Goal: Ask a question: Seek information or help from site administrators or community

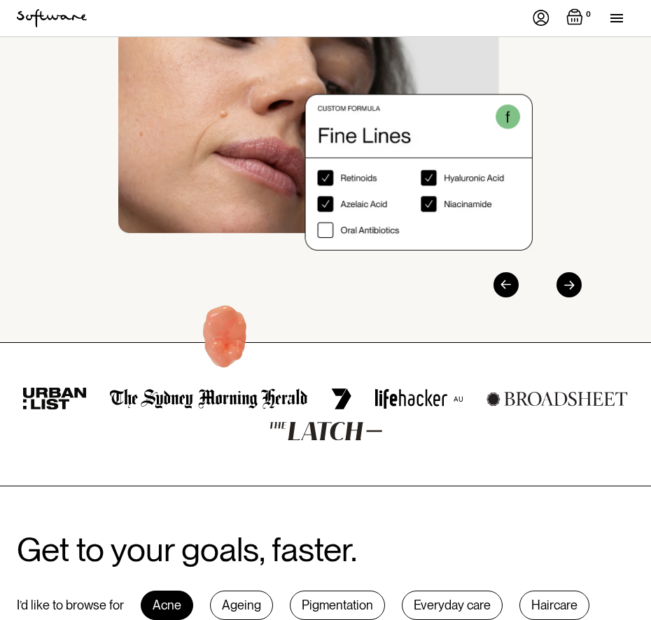
scroll to position [252, 0]
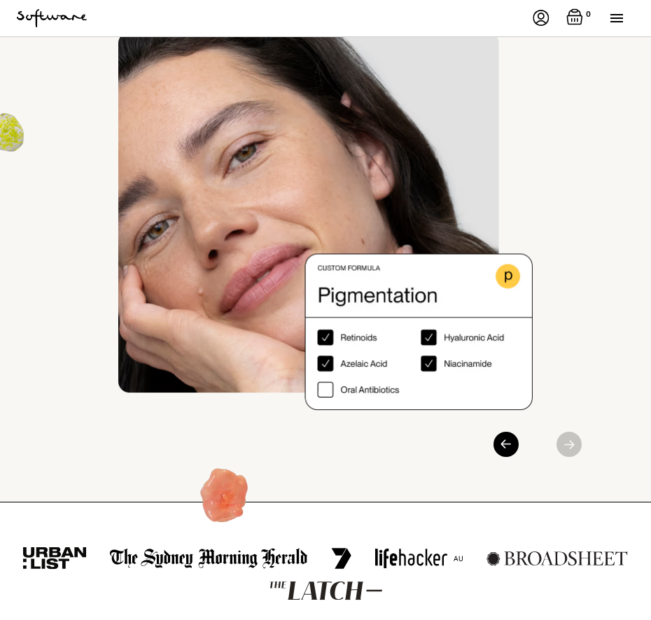
click at [543, 20] on img at bounding box center [541, 18] width 17 height 16
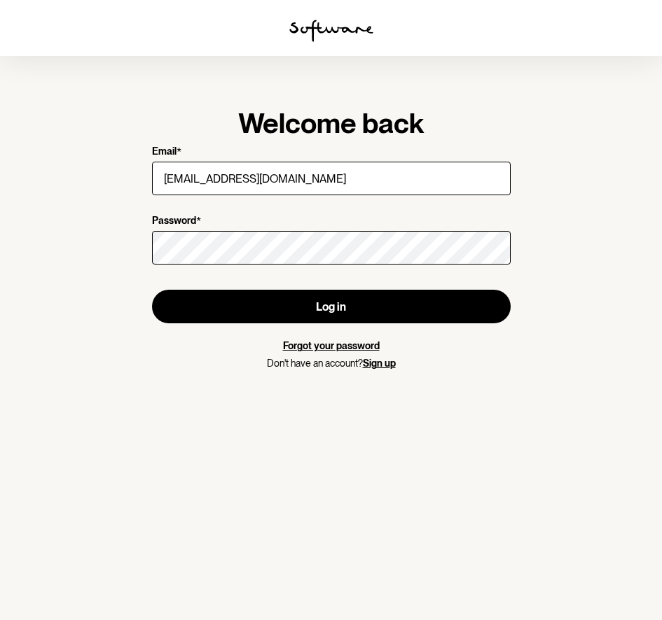
type input "[EMAIL_ADDRESS][DOMAIN_NAME]"
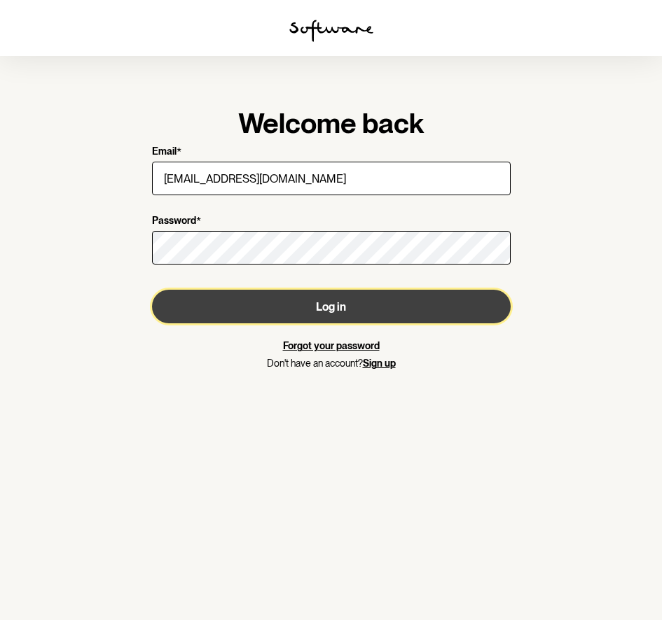
click at [319, 309] on button "Log in" at bounding box center [331, 307] width 358 height 34
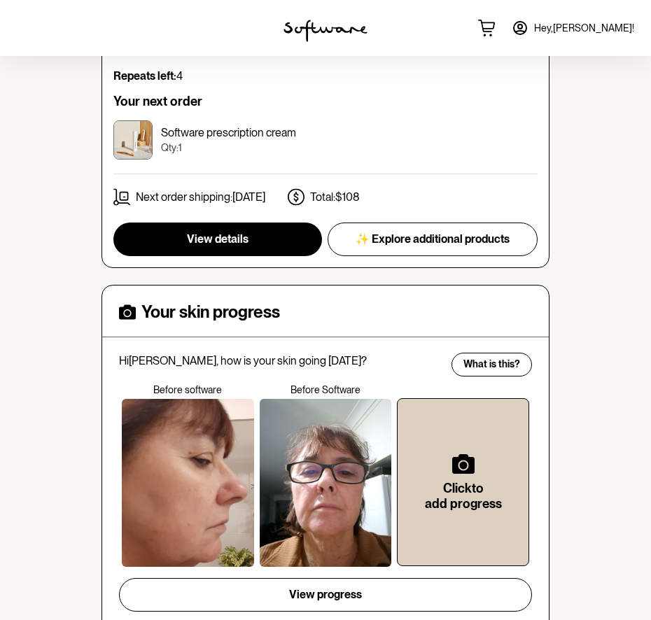
scroll to position [611, 0]
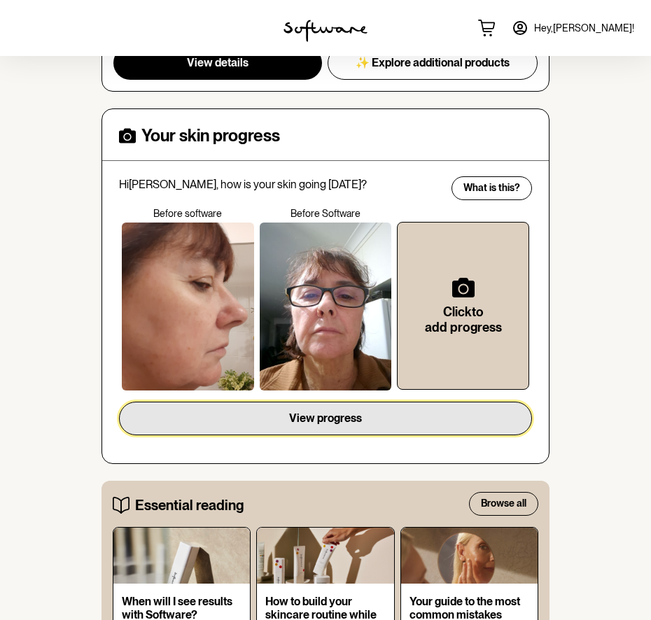
click at [309, 412] on span "View progress" at bounding box center [325, 418] width 73 height 13
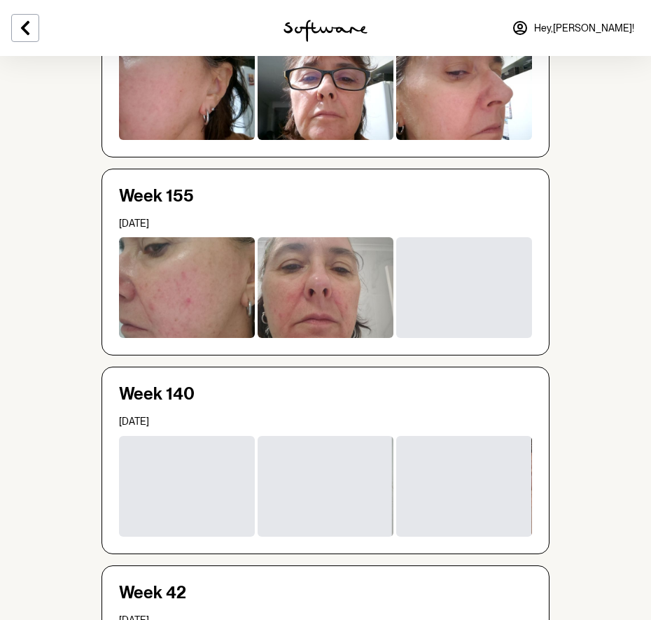
scroll to position [276, 0]
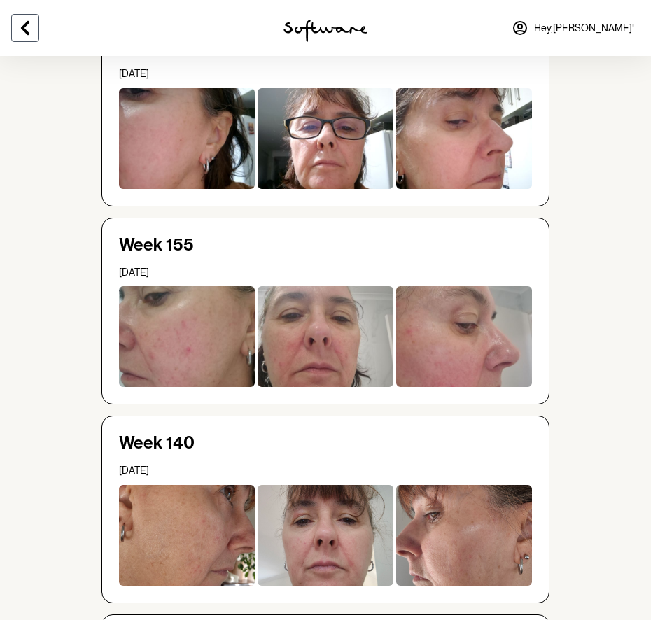
click at [22, 27] on icon at bounding box center [25, 28] width 8 height 14
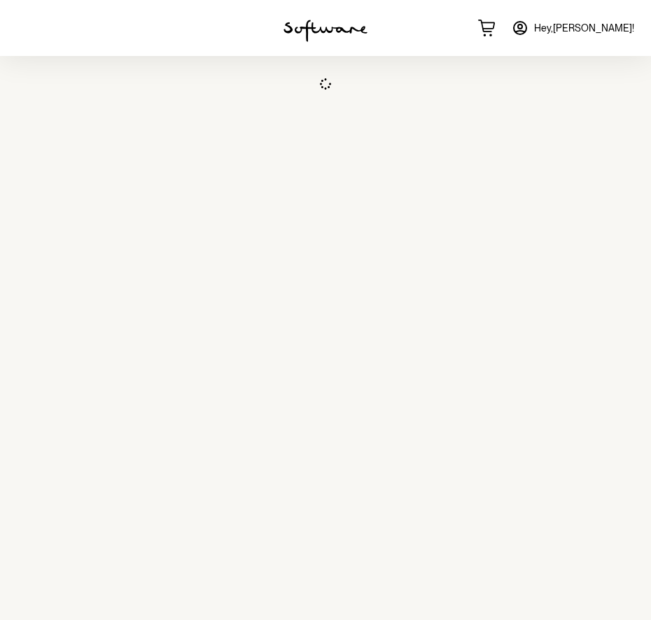
scroll to position [56, 0]
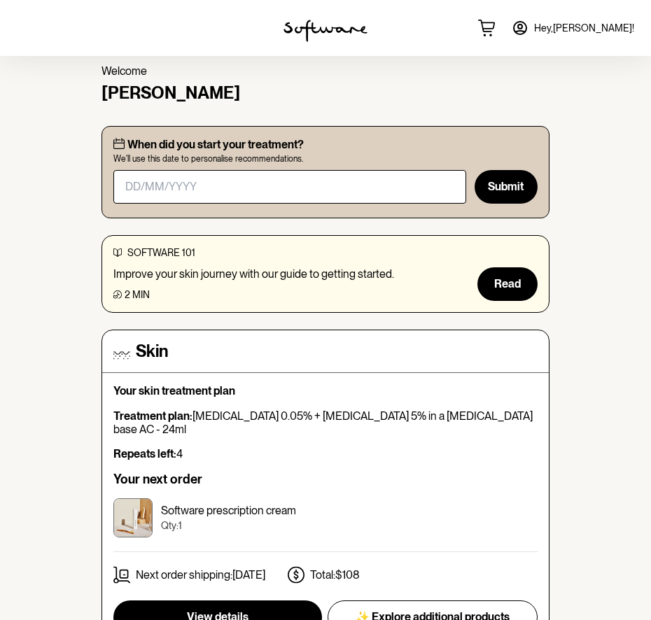
click at [526, 26] on icon at bounding box center [520, 28] width 13 height 13
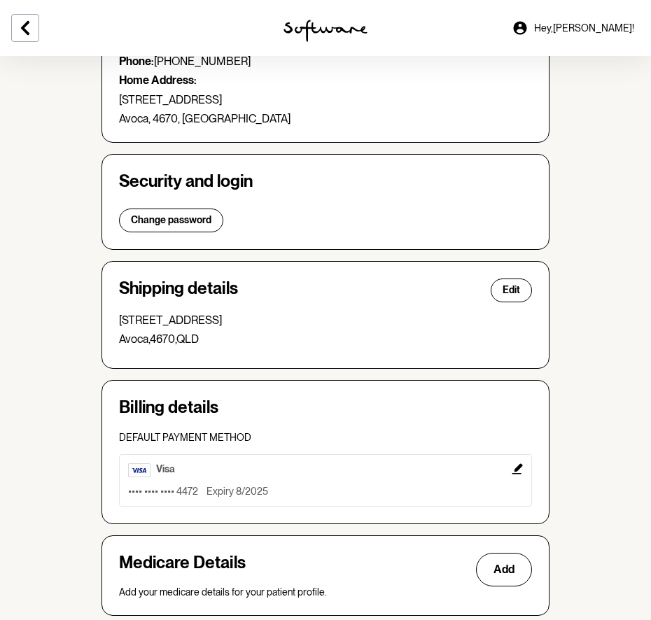
scroll to position [253, 0]
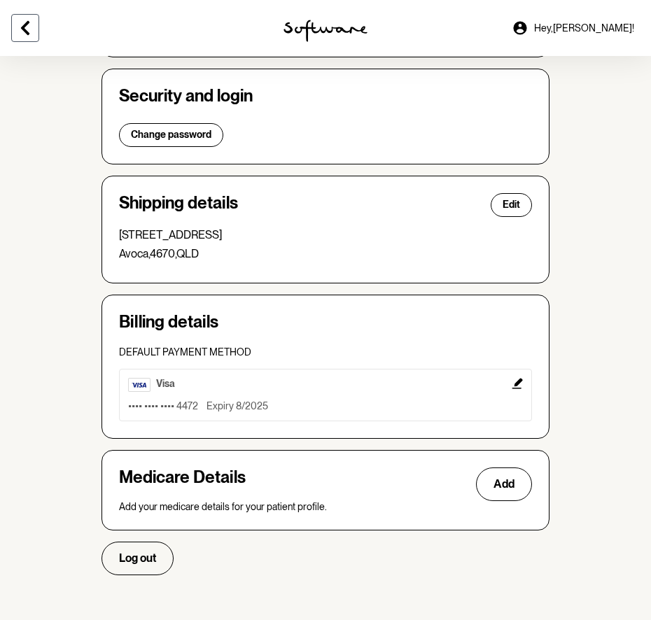
click at [25, 25] on icon at bounding box center [25, 28] width 8 height 14
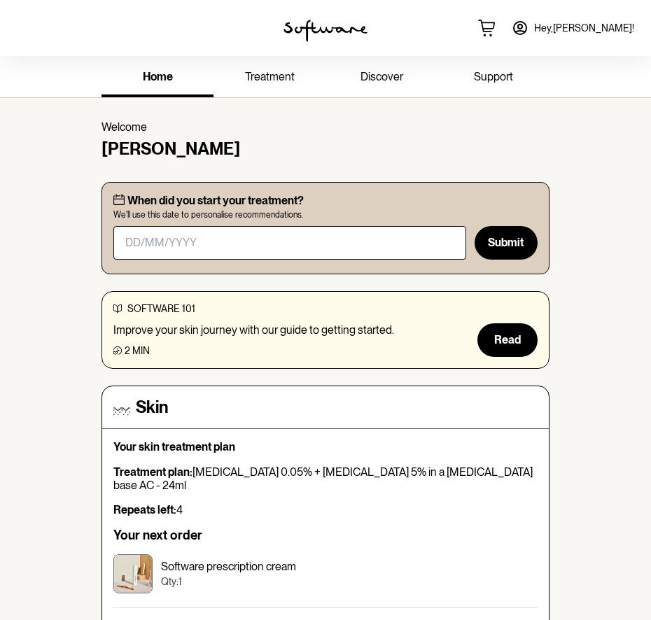
click at [270, 78] on span "treatment" at bounding box center [270, 76] width 50 height 13
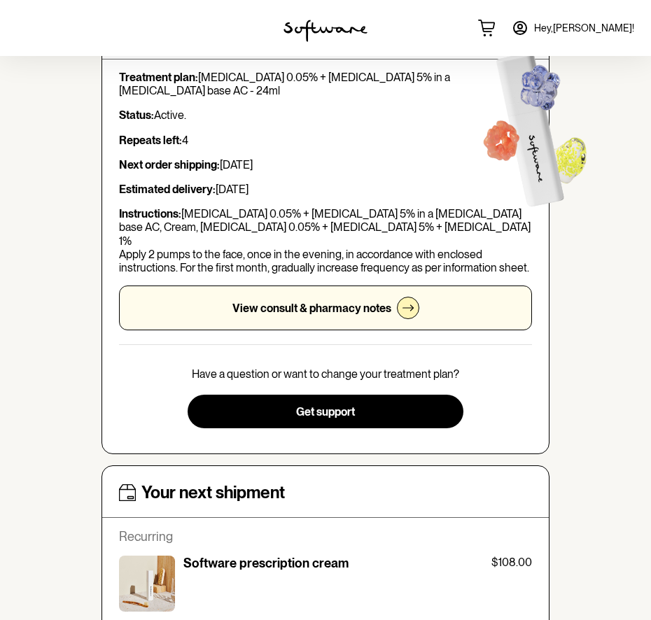
scroll to position [84, 0]
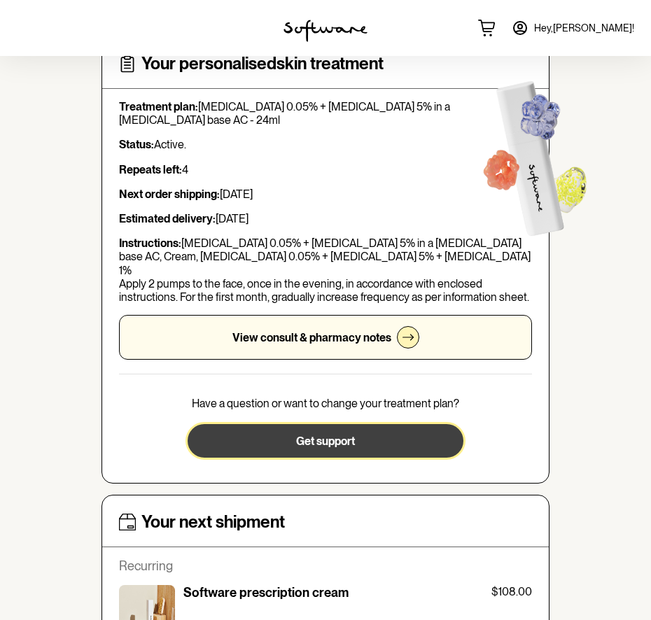
click at [335, 435] on span "Get support" at bounding box center [325, 441] width 59 height 13
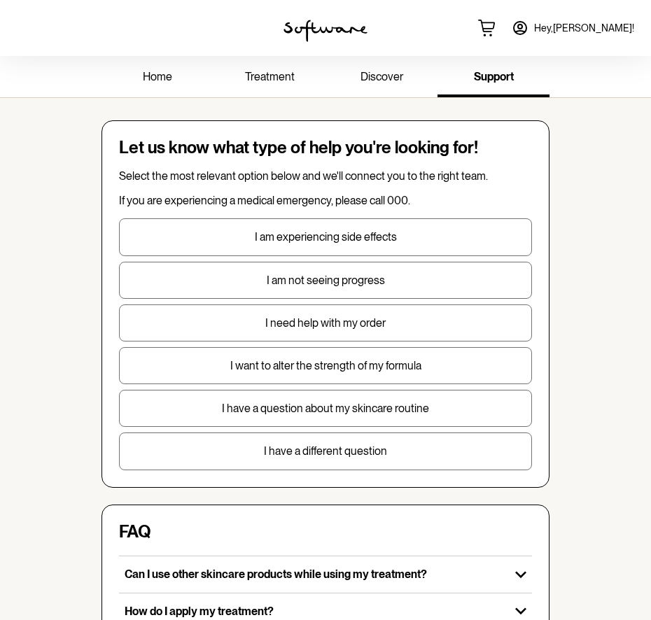
click at [375, 365] on p "I want to alter the strength of my formula" at bounding box center [326, 365] width 412 height 13
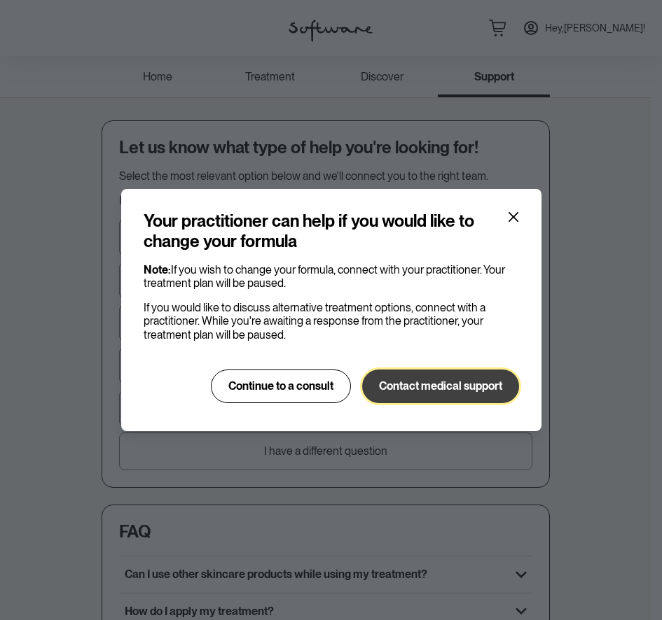
click at [466, 390] on span "Contact medical support" at bounding box center [440, 385] width 123 height 13
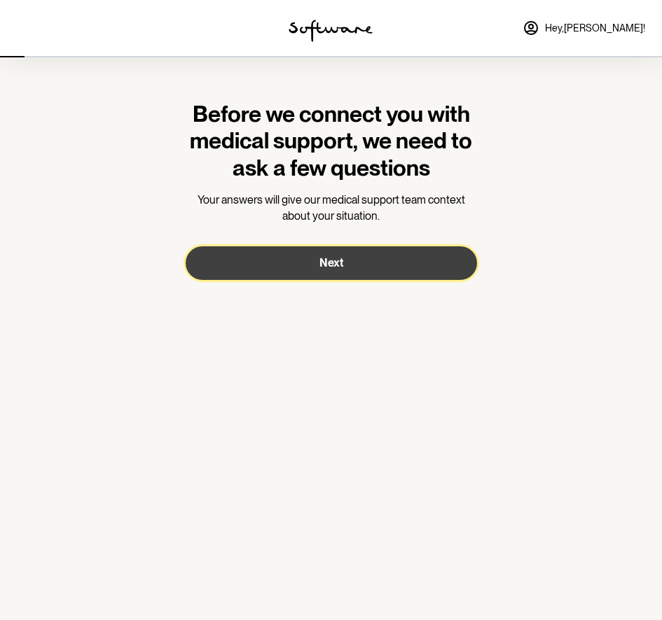
click at [344, 265] on button "Next" at bounding box center [331, 263] width 291 height 34
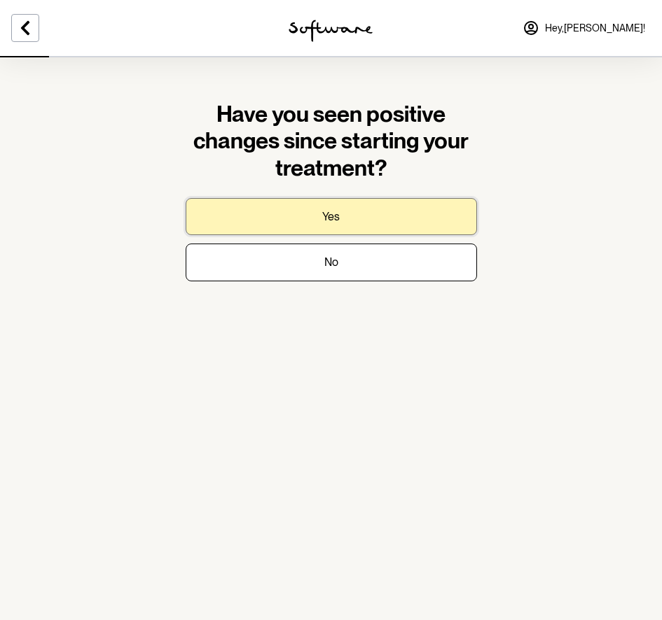
click at [332, 213] on p "Yes" at bounding box center [331, 216] width 18 height 13
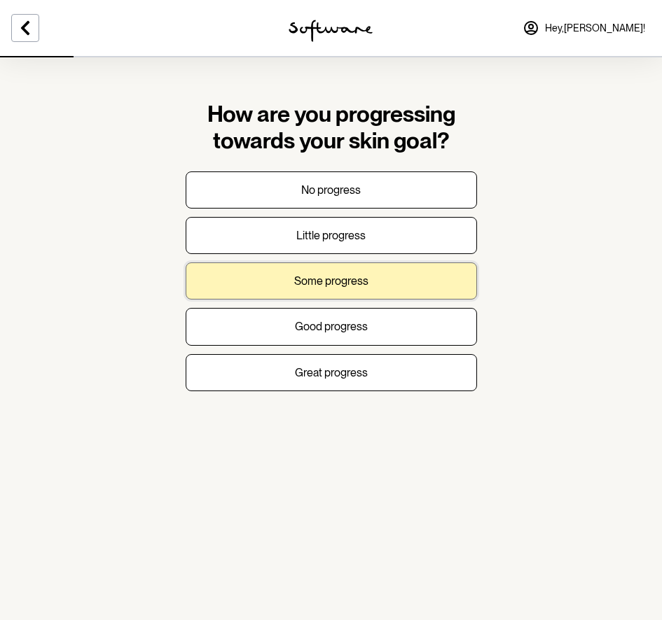
click at [347, 285] on p "Some progress" at bounding box center [331, 280] width 74 height 13
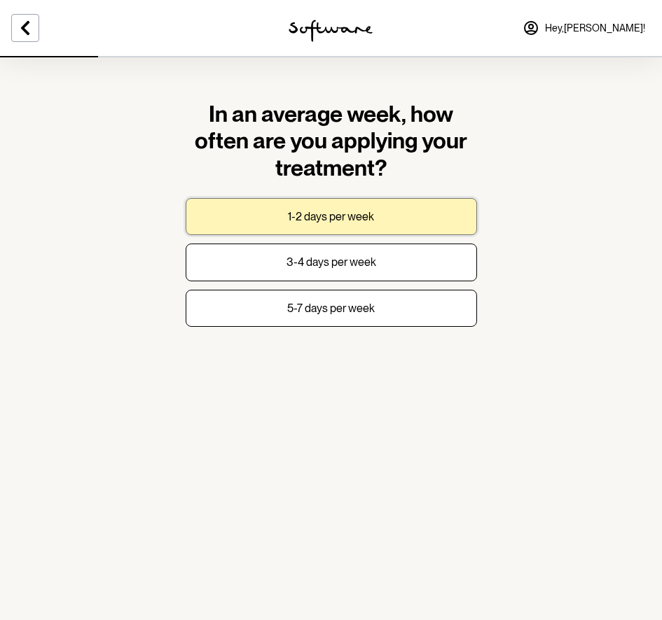
click at [350, 218] on p "1-2 days per week" at bounding box center [331, 216] width 86 height 13
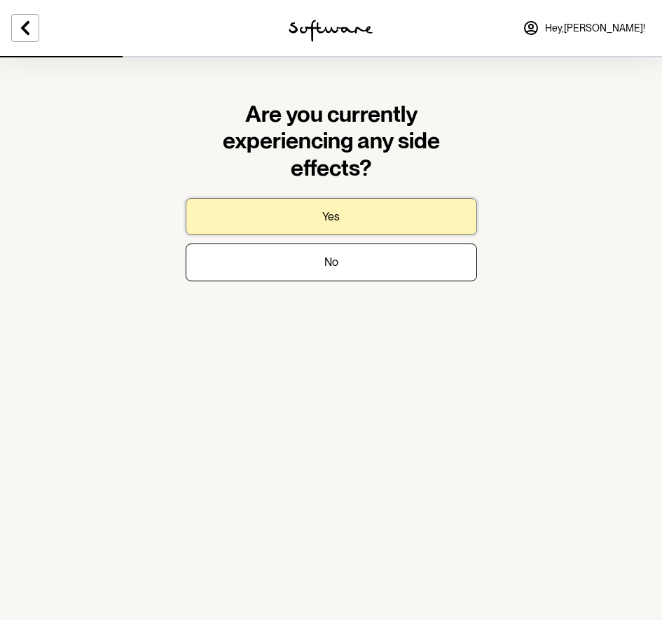
click at [350, 218] on button "Yes" at bounding box center [331, 216] width 291 height 37
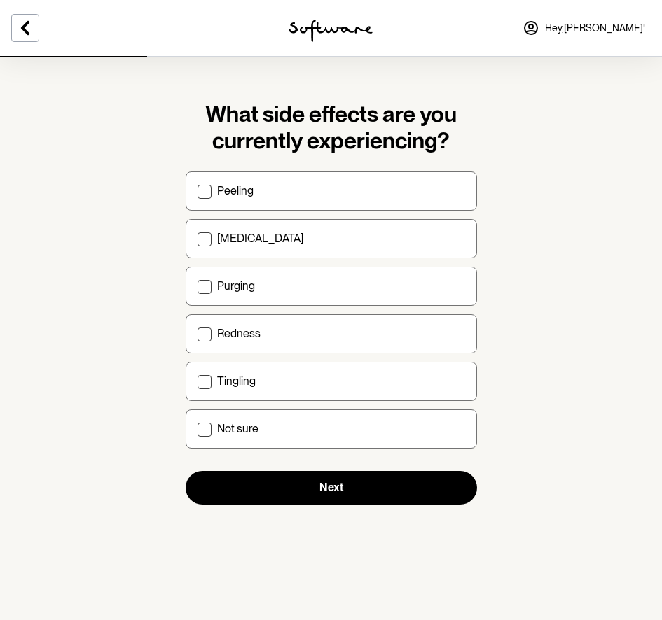
drag, startPoint x: 200, startPoint y: 191, endPoint x: 200, endPoint y: 214, distance: 23.1
click at [199, 191] on span at bounding box center [204, 192] width 14 height 14
click at [197, 191] on input "Peeling" at bounding box center [197, 190] width 1 height 1
checkbox input "true"
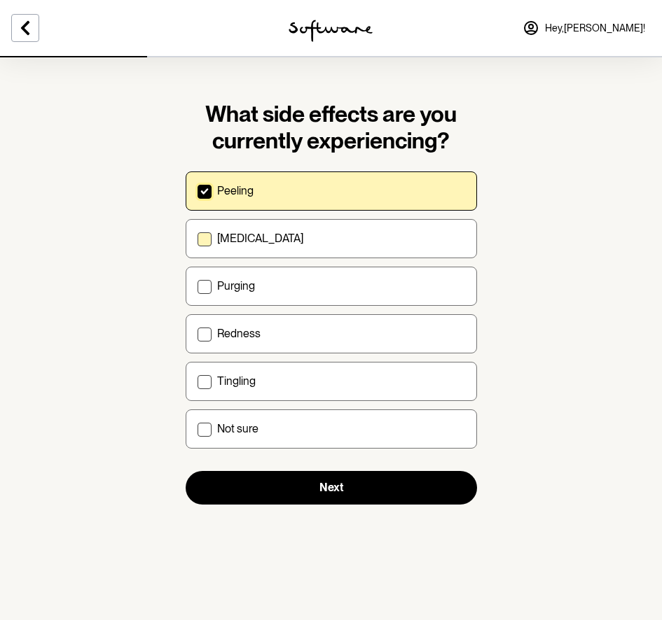
click at [204, 244] on span at bounding box center [204, 239] width 14 height 14
click at [197, 239] on input "[MEDICAL_DATA]" at bounding box center [197, 238] width 1 height 1
checkbox input "true"
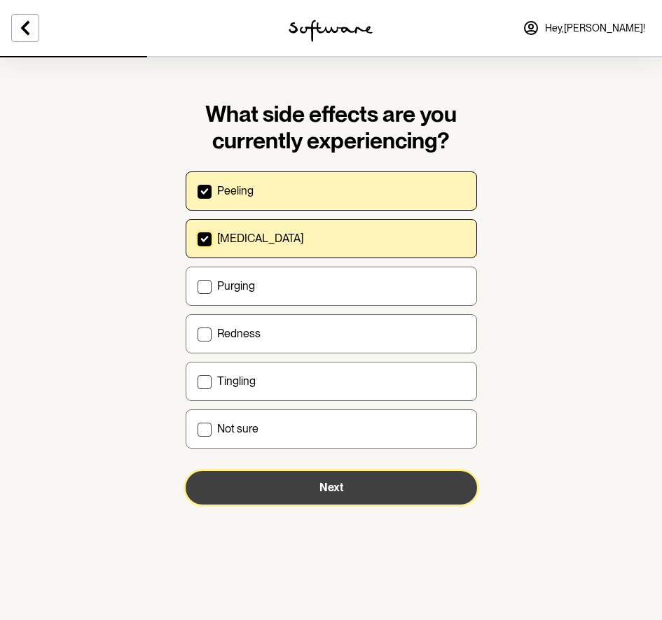
click at [342, 494] on span "Next" at bounding box center [331, 487] width 24 height 13
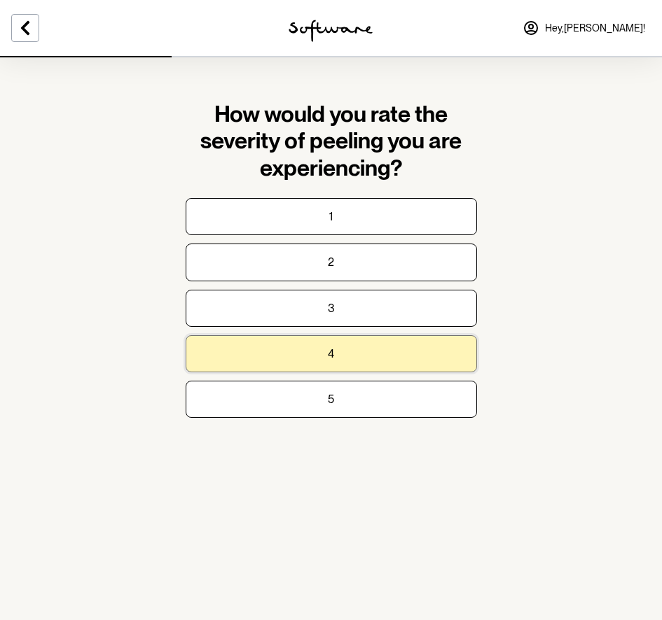
click at [338, 358] on button "4" at bounding box center [331, 353] width 291 height 37
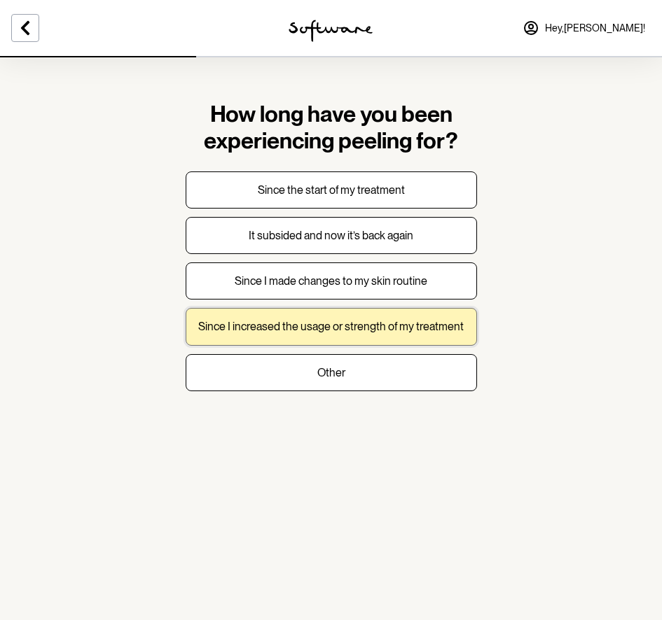
click at [332, 334] on button "Since I increased the usage or strength of my treatment" at bounding box center [331, 326] width 291 height 37
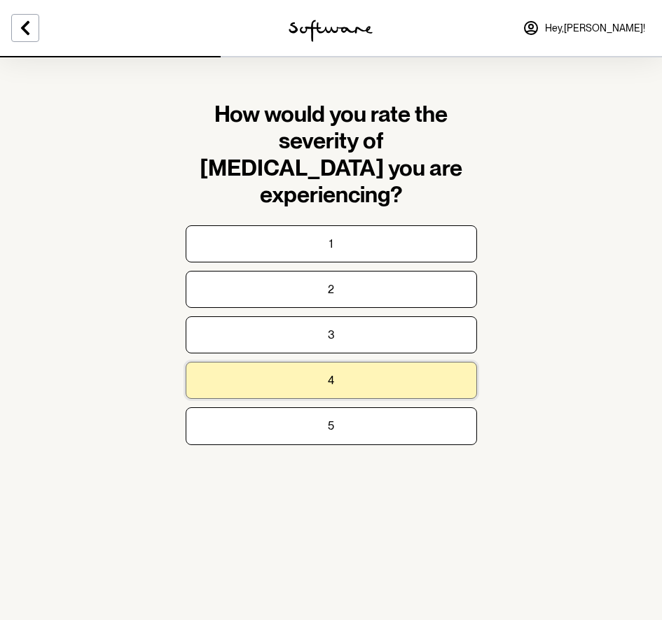
click at [326, 362] on button "4" at bounding box center [331, 380] width 291 height 37
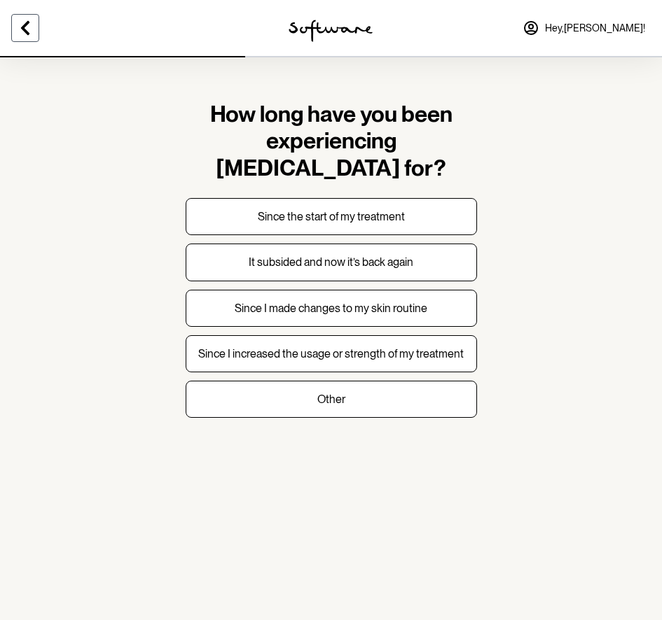
click at [29, 25] on icon at bounding box center [25, 28] width 17 height 17
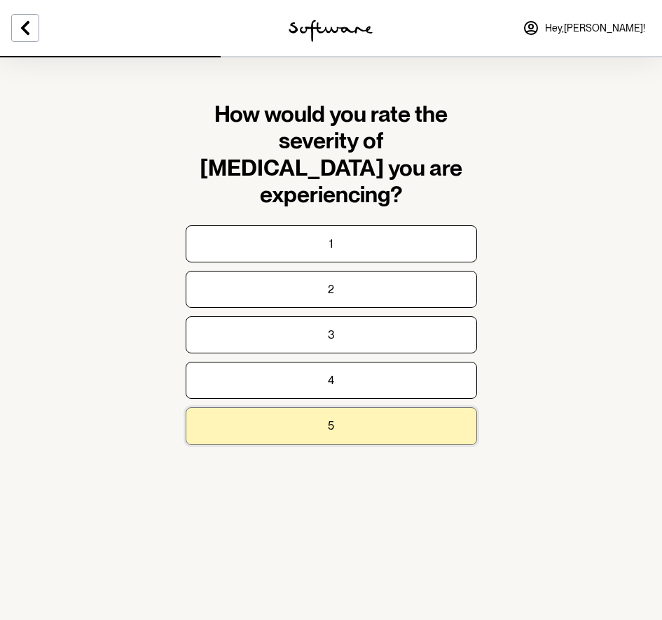
click at [350, 407] on button "5" at bounding box center [331, 425] width 291 height 37
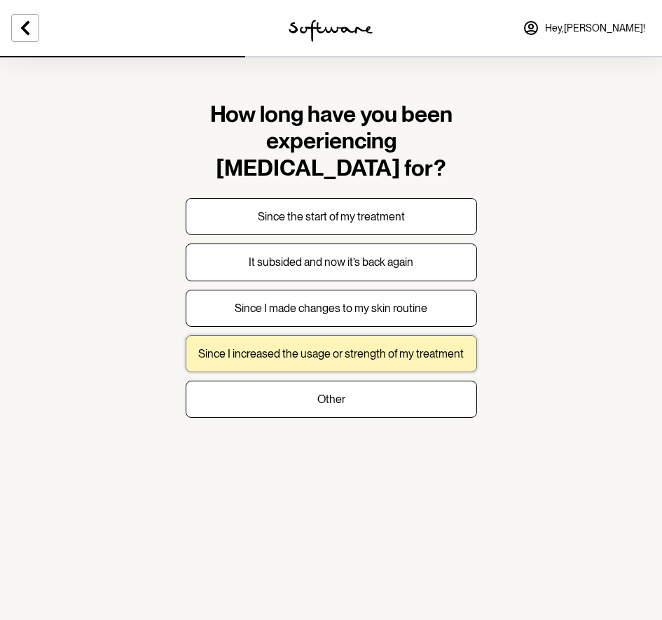
click at [375, 347] on p "Since I increased the usage or strength of my treatment" at bounding box center [330, 353] width 265 height 13
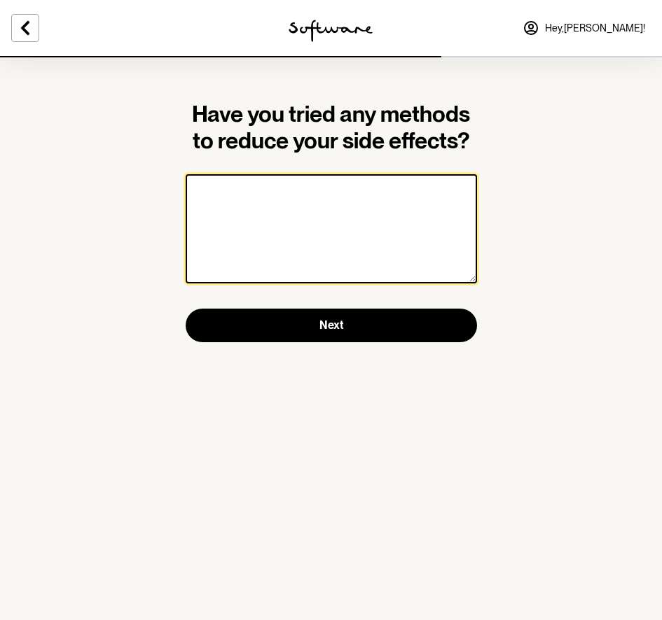
click at [289, 204] on textarea at bounding box center [331, 228] width 291 height 109
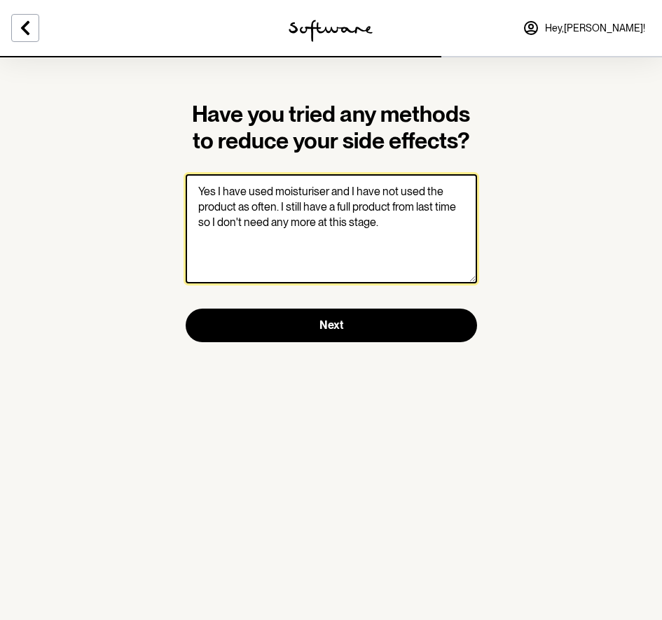
click at [393, 204] on textarea "Yes I have used moisturiser and I have not used the product as often. I still h…" at bounding box center [331, 228] width 291 height 109
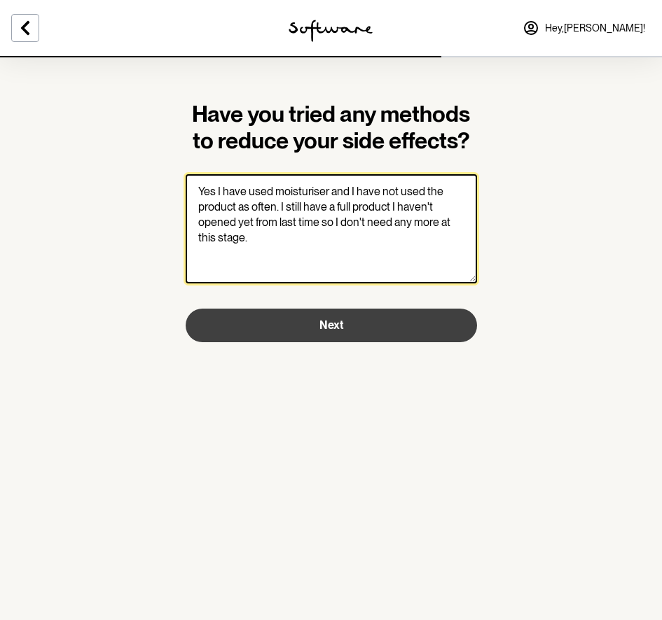
type textarea "Yes I have used moisturiser and I have not used the product as often. I still h…"
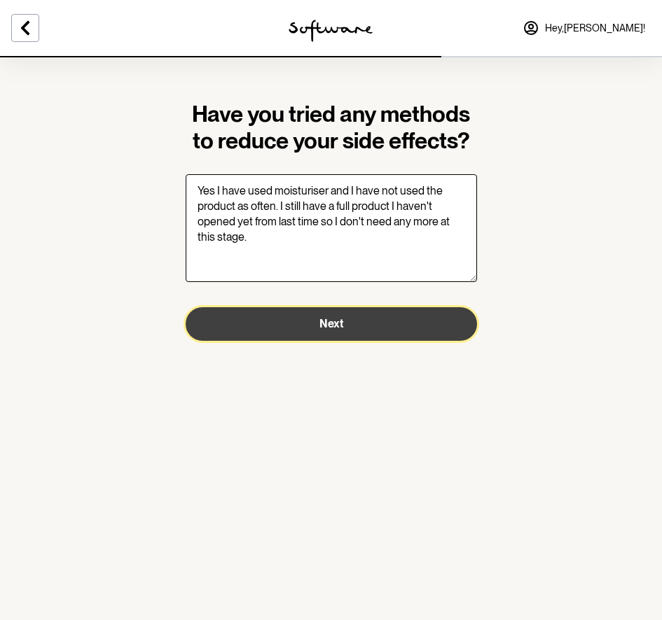
click at [337, 321] on span "Next" at bounding box center [331, 323] width 24 height 13
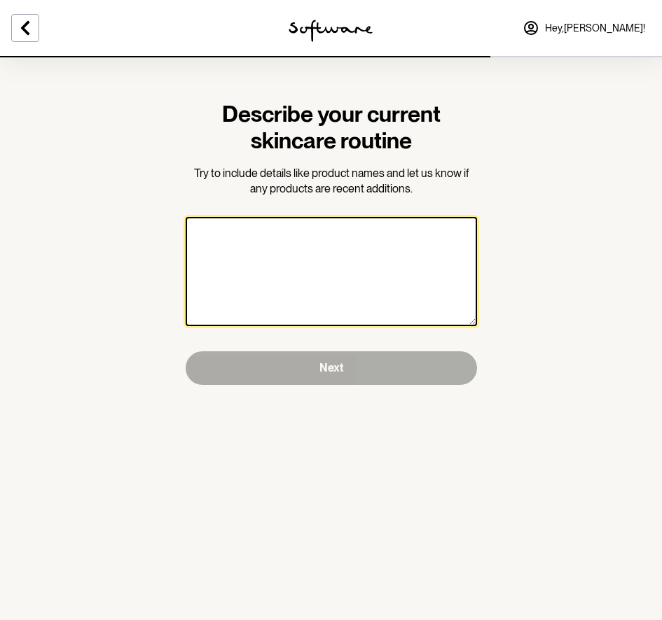
click at [305, 238] on textarea at bounding box center [331, 271] width 291 height 109
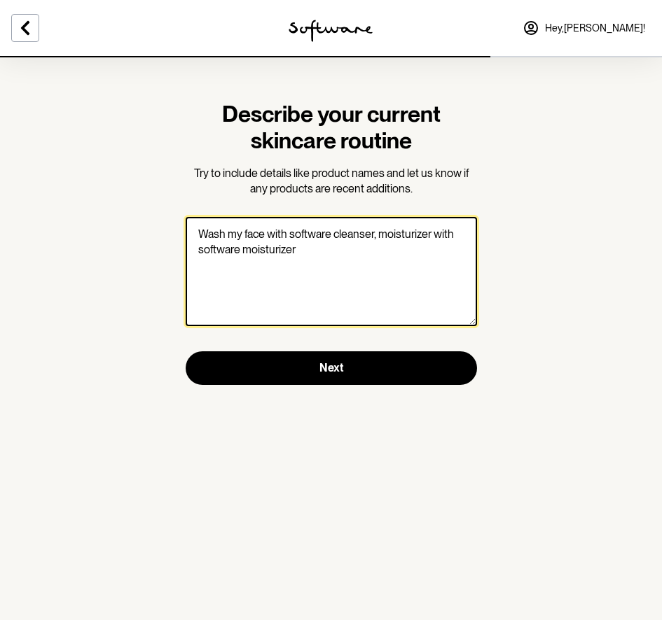
click at [337, 255] on textarea "Wash my face with software cleanser, moisturizer with software moisturizer" at bounding box center [331, 271] width 291 height 109
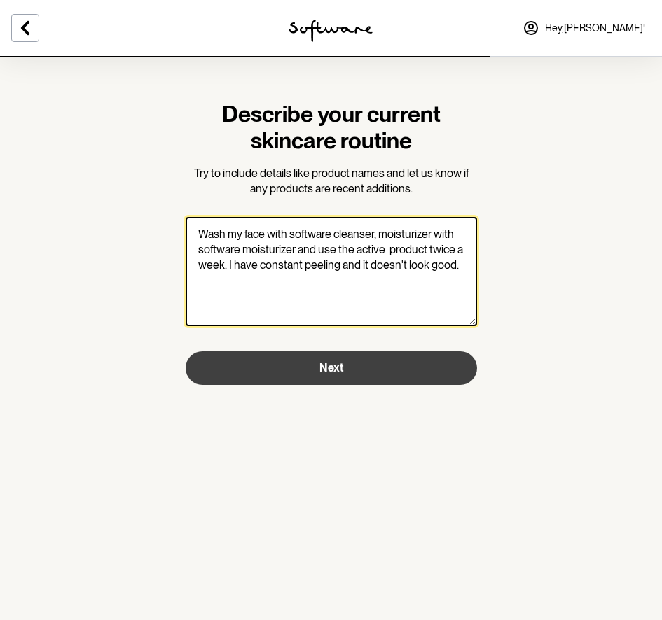
type textarea "Wash my face with software cleanser, moisturizer with software moisturizer and …"
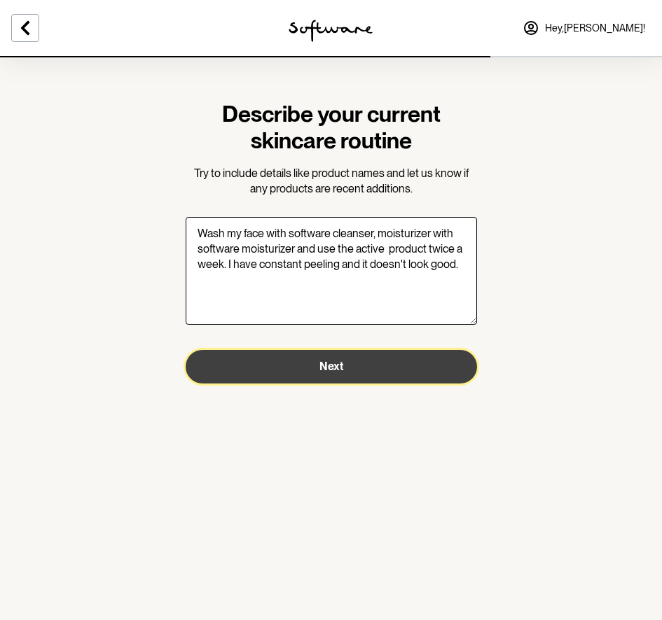
click at [346, 370] on button "Next" at bounding box center [331, 367] width 291 height 34
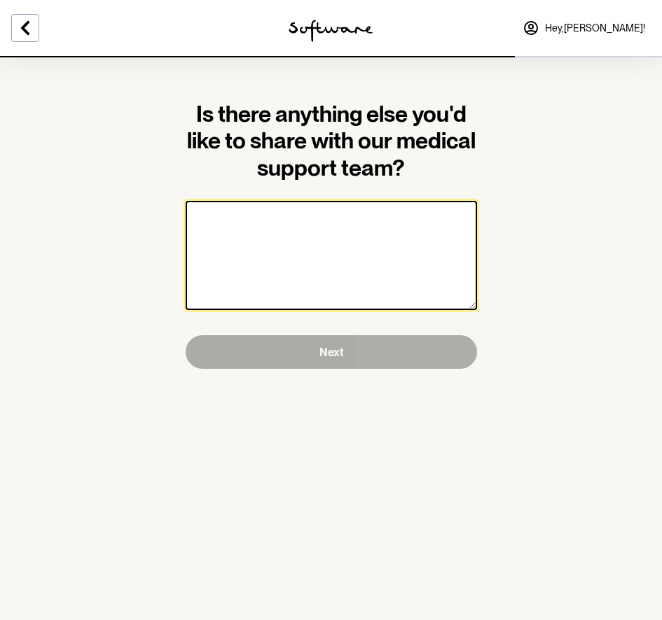
click at [306, 218] on textarea at bounding box center [331, 255] width 291 height 109
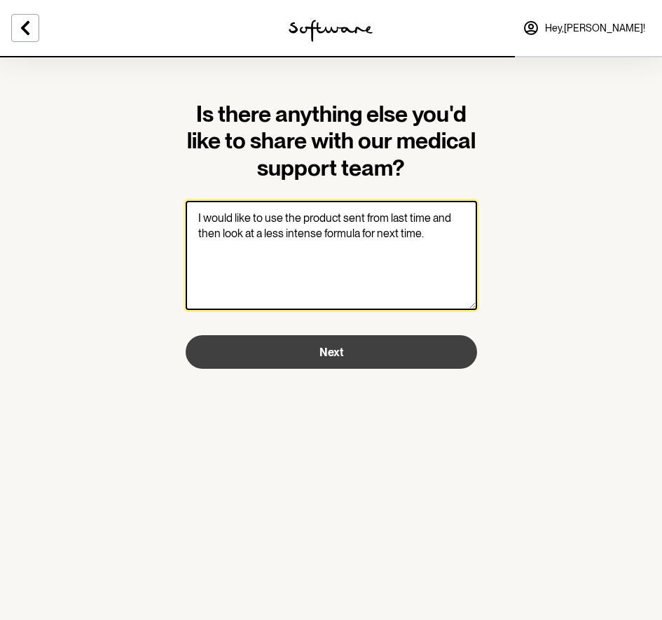
type textarea "I would like to use the product sent from last time and then look at a less int…"
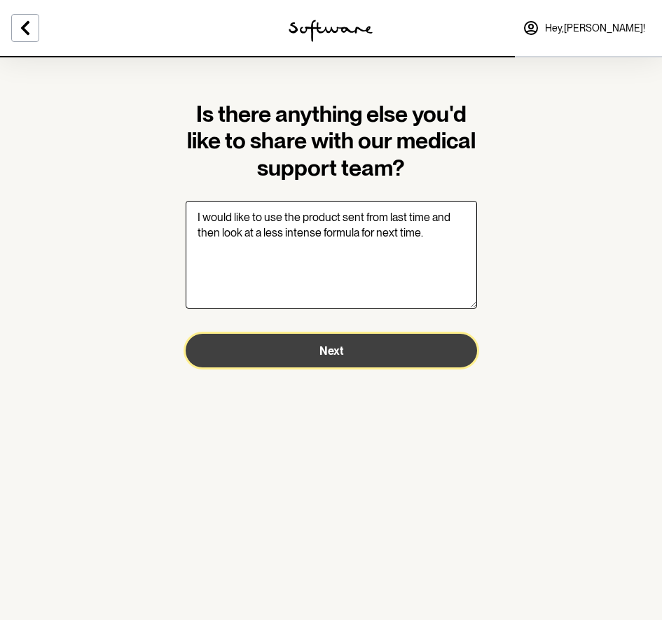
click at [331, 351] on span "Next" at bounding box center [331, 350] width 24 height 13
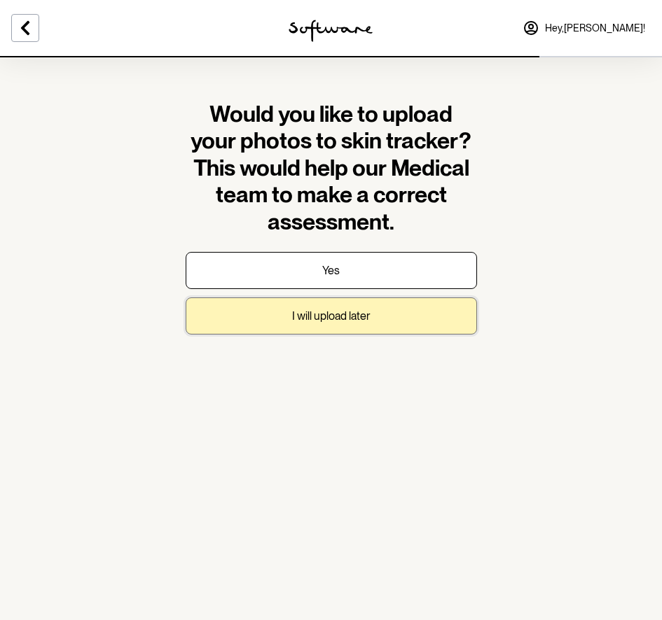
click at [330, 319] on p "I will upload later" at bounding box center [331, 315] width 78 height 13
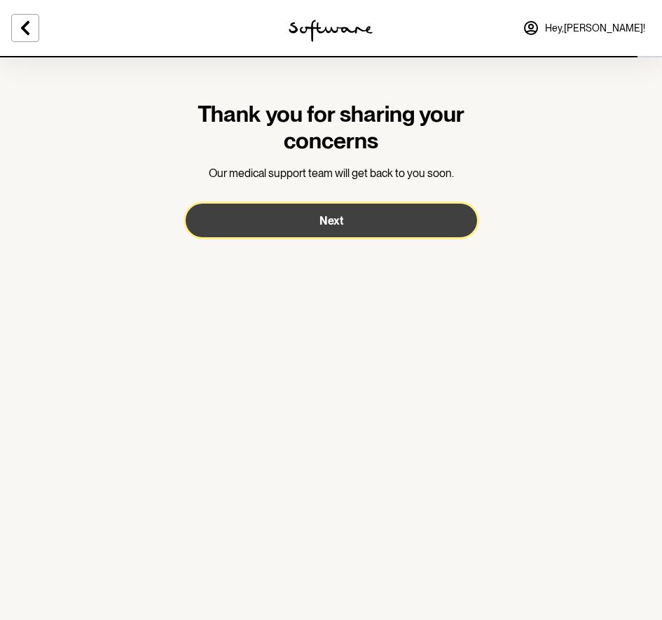
click at [340, 219] on span "Next" at bounding box center [331, 220] width 24 height 13
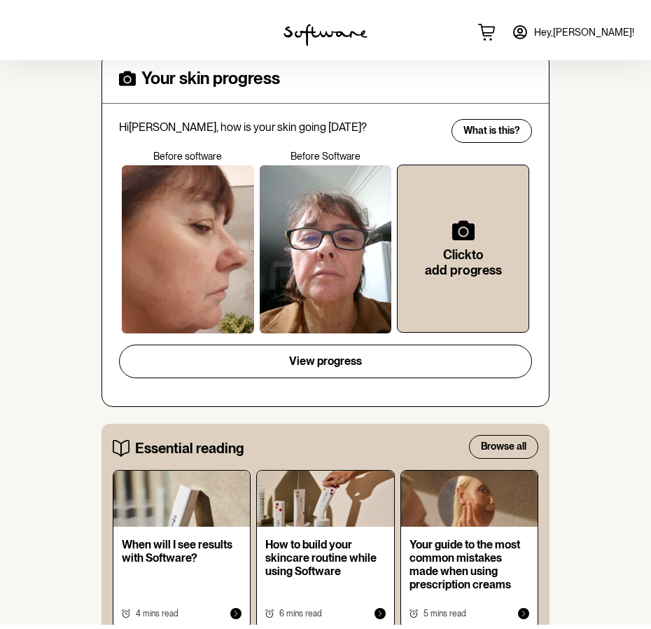
scroll to position [336, 0]
